Goal: Task Accomplishment & Management: Manage account settings

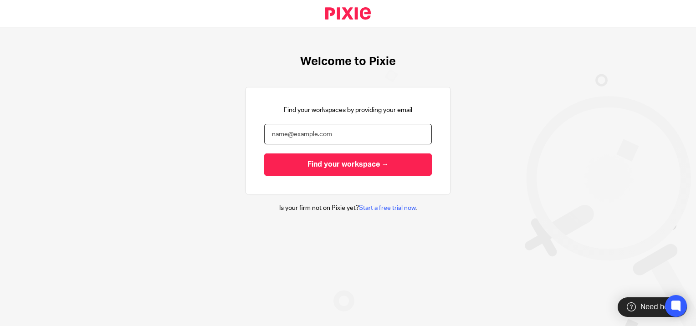
click at [296, 131] on input "email" at bounding box center [348, 134] width 168 height 21
type input "heather.barnes@xeinadin.com"
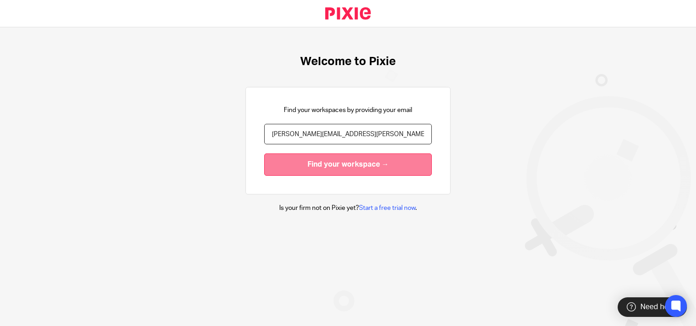
click at [320, 161] on input "Find your workspace →" at bounding box center [348, 165] width 168 height 22
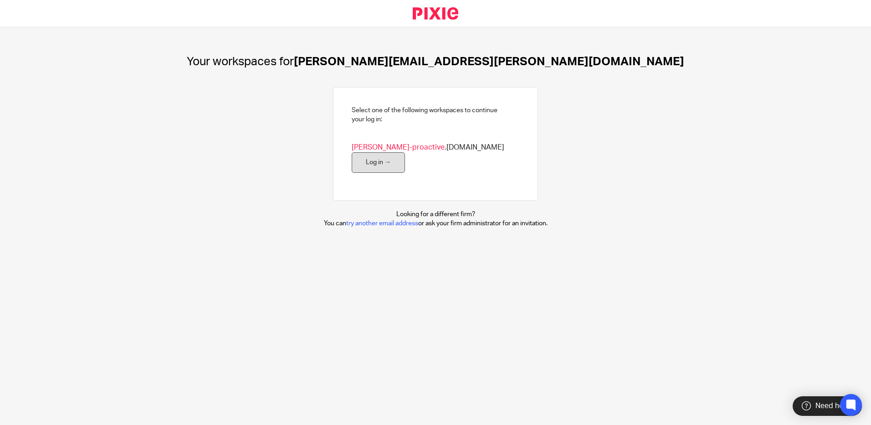
click at [405, 156] on link "Log in →" at bounding box center [378, 162] width 53 height 21
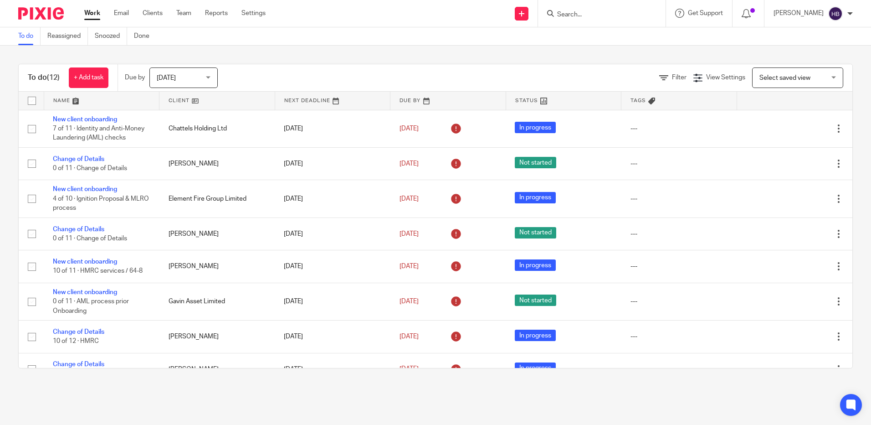
click at [92, 14] on link "Work" at bounding box center [92, 13] width 16 height 9
click at [60, 97] on link at bounding box center [101, 101] width 115 height 18
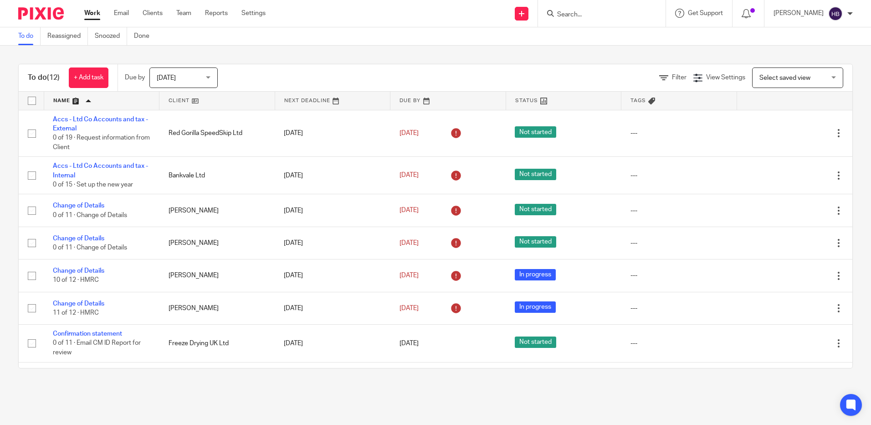
click at [566, 11] on input "Search" at bounding box center [597, 15] width 82 height 8
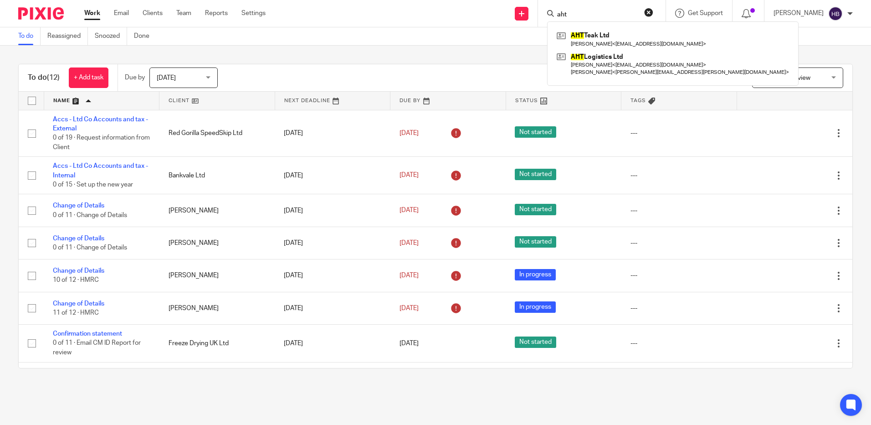
type input "aht"
click button "submit" at bounding box center [0, 0] width 0 height 0
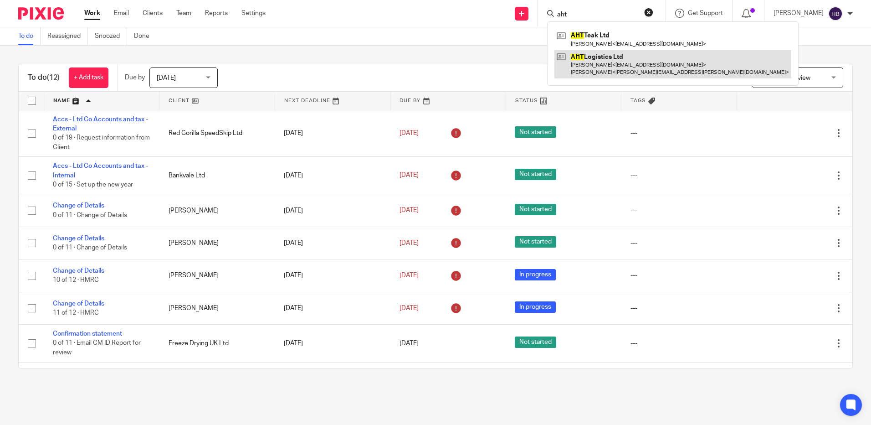
click at [624, 62] on link at bounding box center [673, 64] width 237 height 28
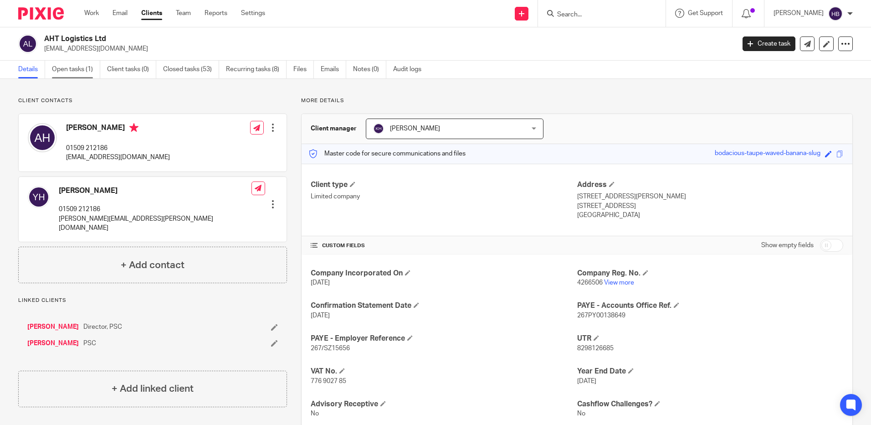
click at [69, 71] on link "Open tasks (1)" at bounding box center [76, 70] width 48 height 18
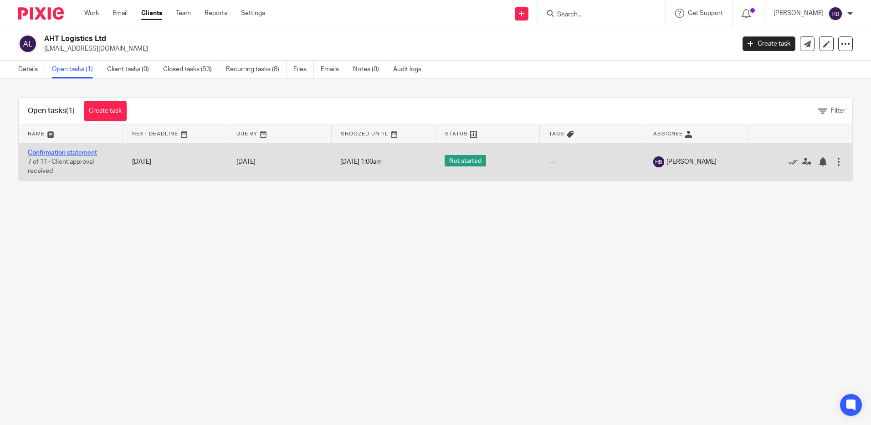
click at [62, 155] on link "Confirmation statement" at bounding box center [62, 152] width 69 height 6
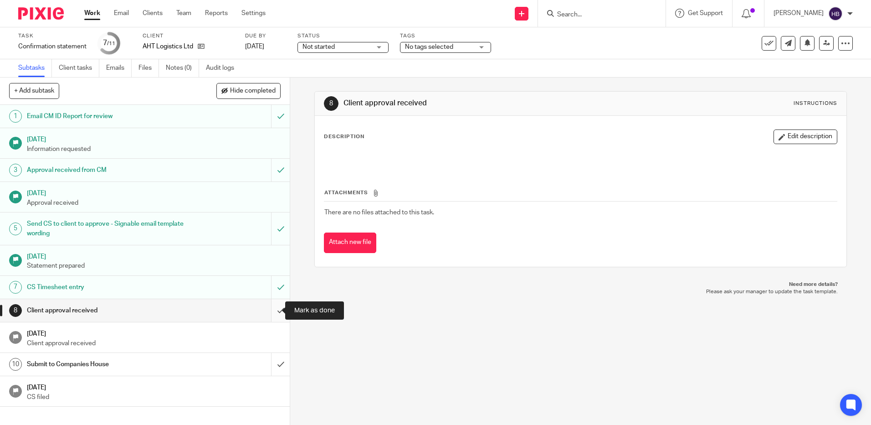
click at [272, 308] on input "submit" at bounding box center [145, 310] width 290 height 23
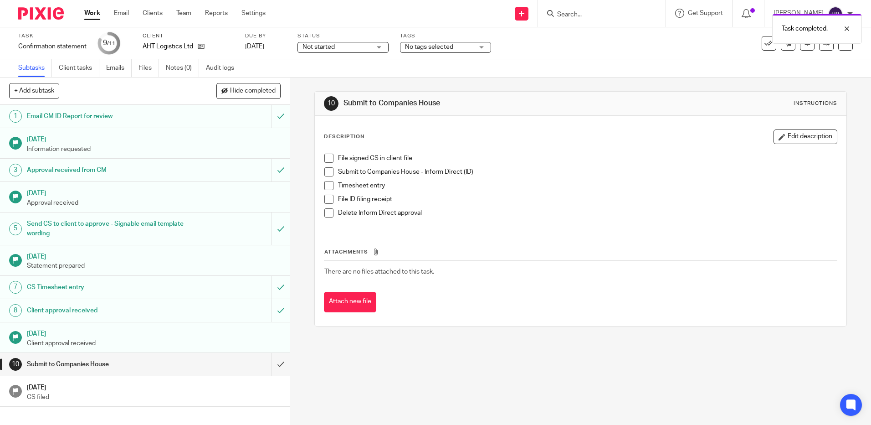
click at [328, 156] on span at bounding box center [328, 158] width 9 height 9
click at [325, 170] on span at bounding box center [328, 171] width 9 height 9
click at [324, 183] on span at bounding box center [328, 185] width 9 height 9
click at [324, 199] on span at bounding box center [328, 199] width 9 height 9
click at [327, 214] on span at bounding box center [328, 212] width 9 height 9
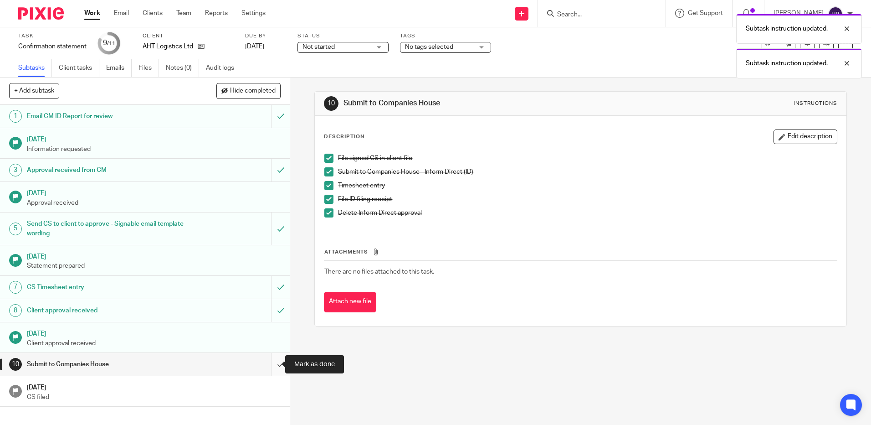
click at [272, 365] on input "submit" at bounding box center [145, 364] width 290 height 23
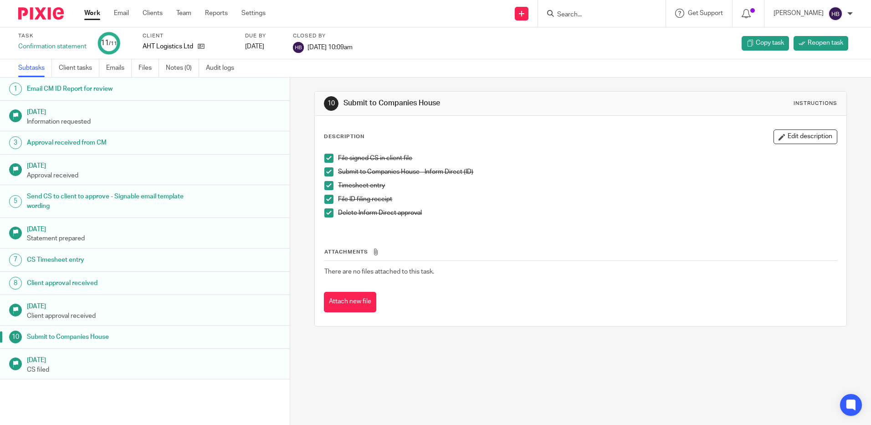
drag, startPoint x: 565, startPoint y: 13, endPoint x: 576, endPoint y: 13, distance: 10.9
click at [565, 13] on input "Search" at bounding box center [597, 15] width 82 height 8
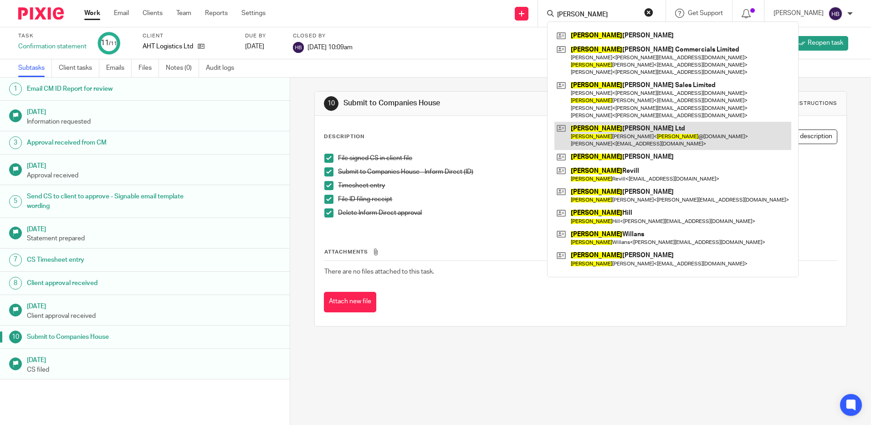
type input "[PERSON_NAME]"
click at [601, 136] on link at bounding box center [673, 136] width 237 height 28
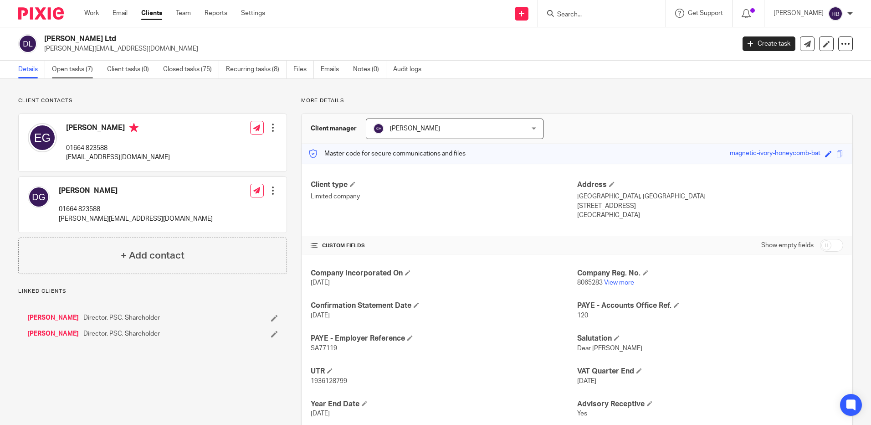
click at [60, 68] on link "Open tasks (7)" at bounding box center [76, 70] width 48 height 18
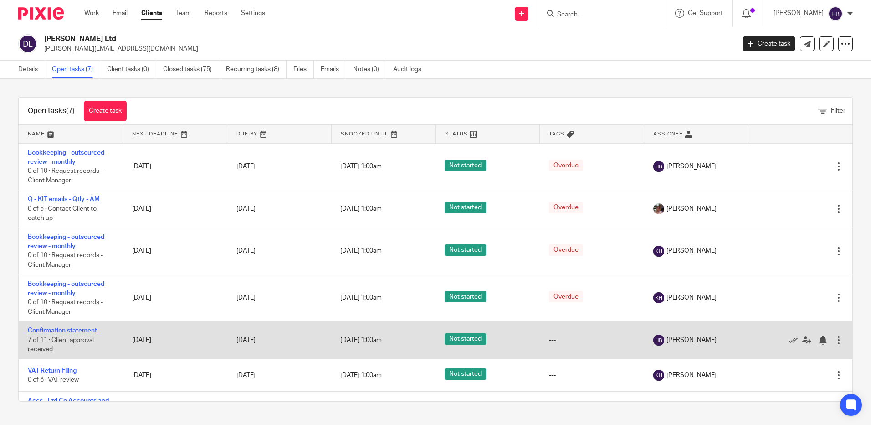
click at [62, 330] on link "Confirmation statement" at bounding box center [62, 330] width 69 height 6
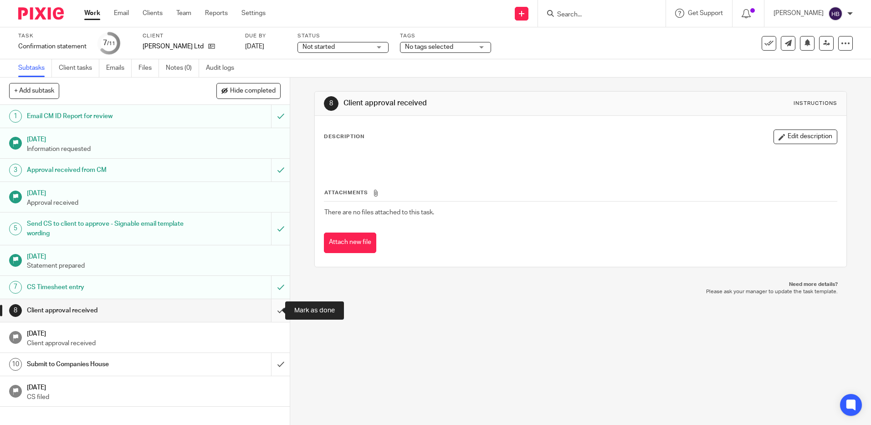
click at [270, 313] on input "submit" at bounding box center [145, 310] width 290 height 23
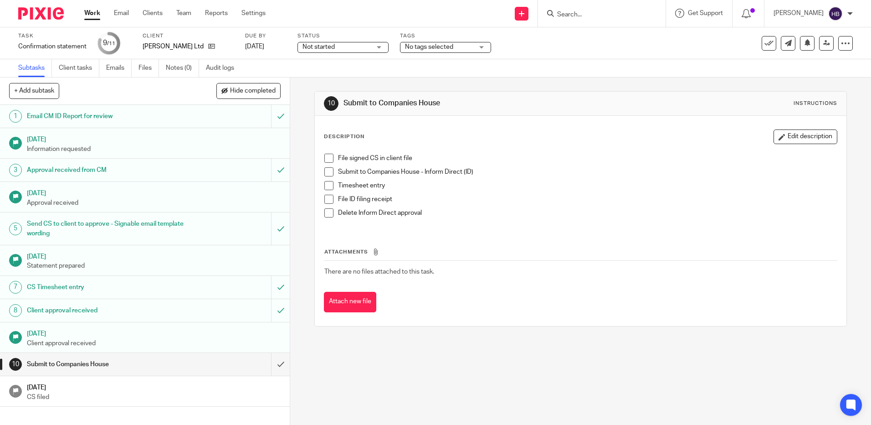
click at [327, 159] on span at bounding box center [328, 158] width 9 height 9
click at [324, 172] on span at bounding box center [328, 171] width 9 height 9
click at [326, 186] on span at bounding box center [328, 185] width 9 height 9
click at [324, 200] on span at bounding box center [328, 199] width 9 height 9
click at [324, 211] on span at bounding box center [328, 212] width 9 height 9
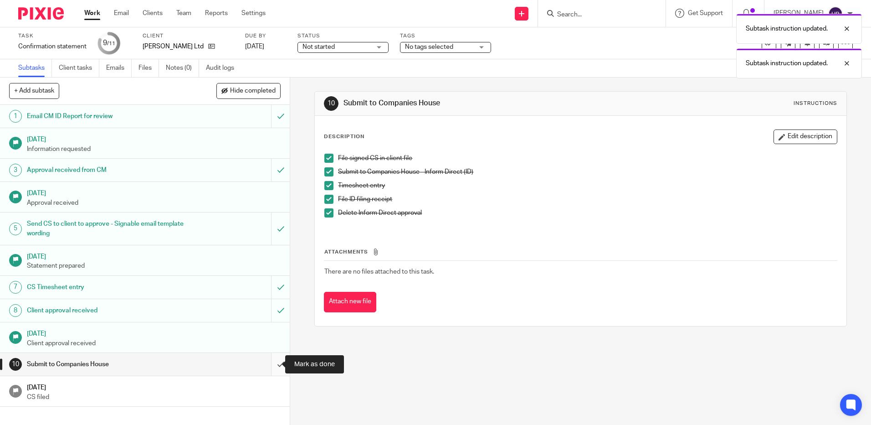
click at [268, 363] on input "submit" at bounding box center [145, 364] width 290 height 23
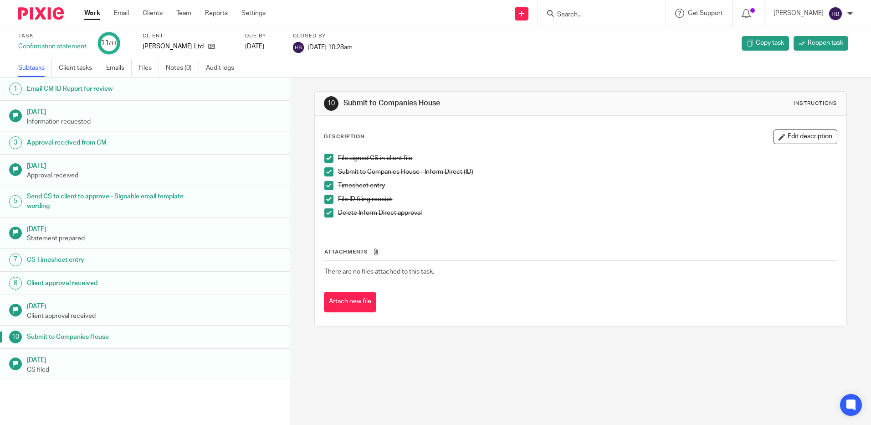
click at [577, 17] on input "Search" at bounding box center [597, 15] width 82 height 8
type input "asbesto"
click at [593, 34] on link at bounding box center [630, 36] width 151 height 14
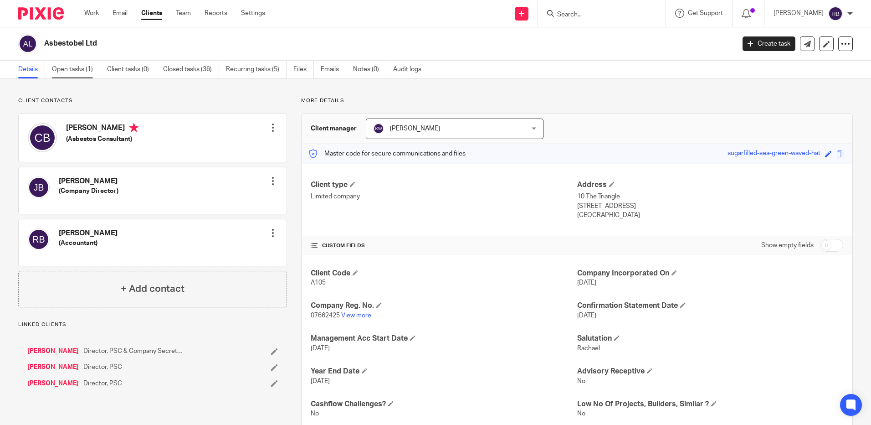
click at [76, 70] on link "Open tasks (1)" at bounding box center [76, 70] width 48 height 18
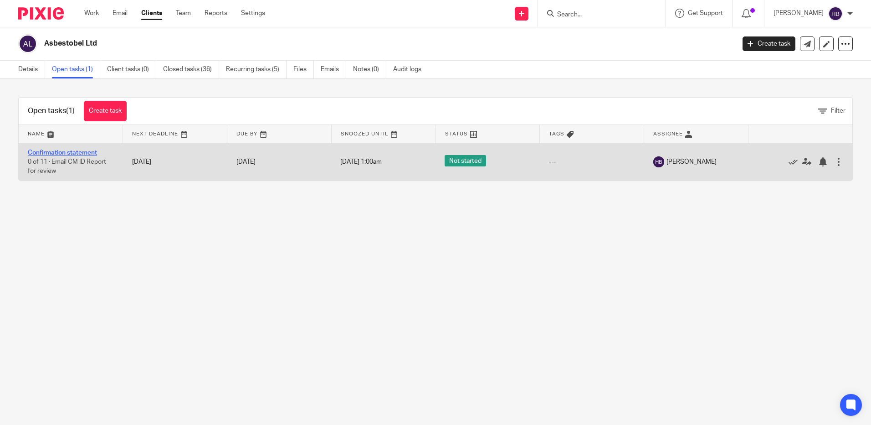
click at [73, 154] on link "Confirmation statement" at bounding box center [62, 152] width 69 height 6
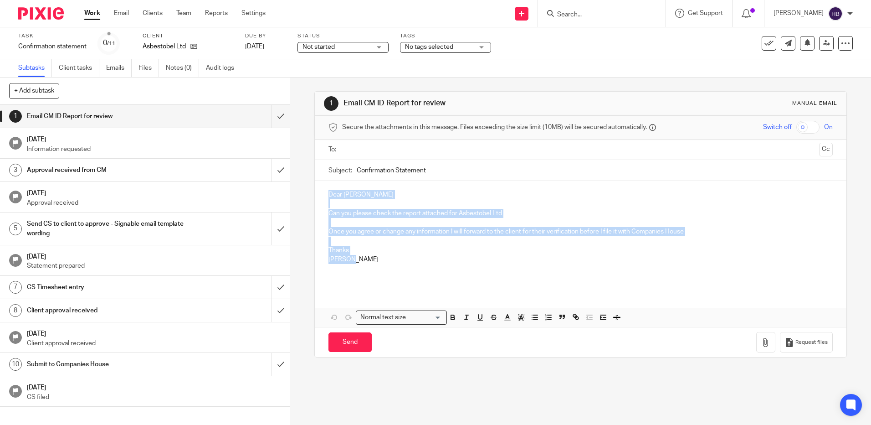
drag, startPoint x: 355, startPoint y: 260, endPoint x: 326, endPoint y: 194, distance: 72.2
click at [326, 194] on div "Dear Kira Woodiwiss Can you please check the report attached for Asbestobel Ltd…" at bounding box center [580, 235] width 531 height 108
copy div "Dear Kira Woodiwiss Can you please check the report attached for Asbestobel Ltd…"
click at [270, 116] on input "submit" at bounding box center [145, 116] width 290 height 23
